Goal: Information Seeking & Learning: Understand process/instructions

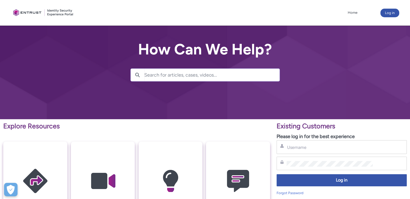
scroll to position [135, 0]
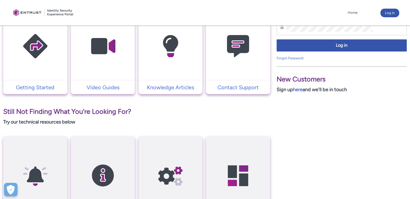
click at [175, 60] on img at bounding box center [170, 46] width 51 height 58
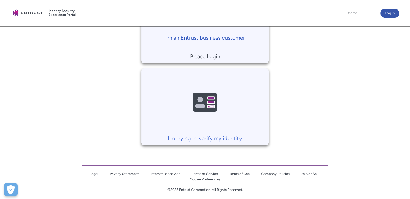
scroll to position [177, 0]
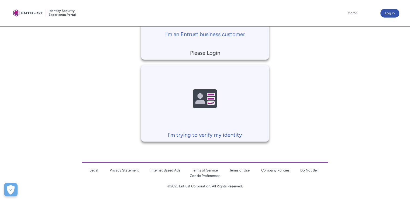
click at [217, 137] on p "I'm trying to verify my identity" at bounding box center [205, 135] width 122 height 8
